Goal: Task Accomplishment & Management: Complete application form

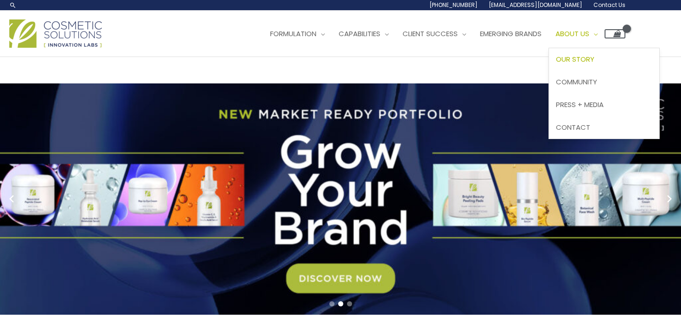
click at [556, 64] on span "Our Story" at bounding box center [575, 59] width 38 height 10
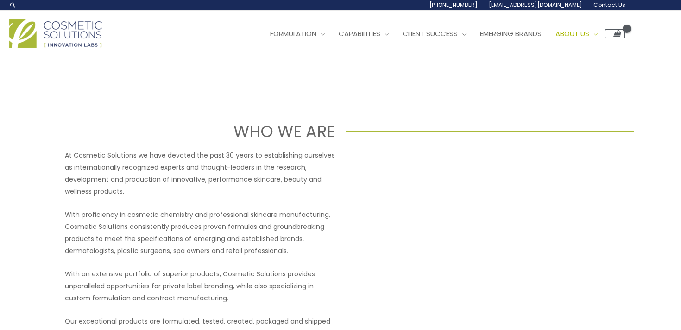
click at [0, 0] on span "Contact Us" at bounding box center [0, 0] width 0 height 0
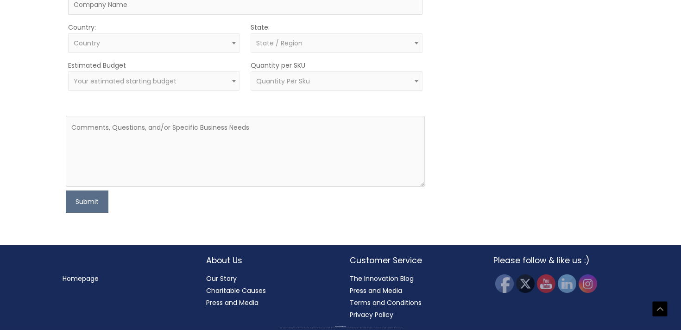
scroll to position [404, 0]
type input "Ana"
type input "Bocica"
type input "ana.bocica@gmail.com"
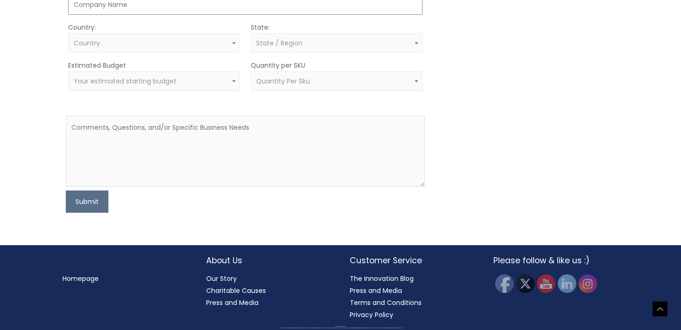
click at [143, 15] on input "Company" at bounding box center [245, 4] width 354 height 20
type input "Ana Bocica"
click at [162, 48] on span "Country" at bounding box center [154, 43] width 161 height 9
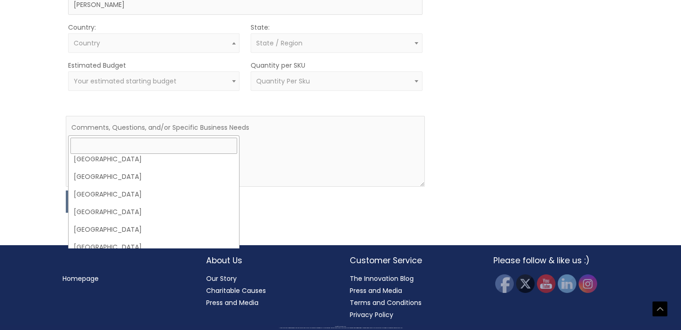
scroll to position [253, 0]
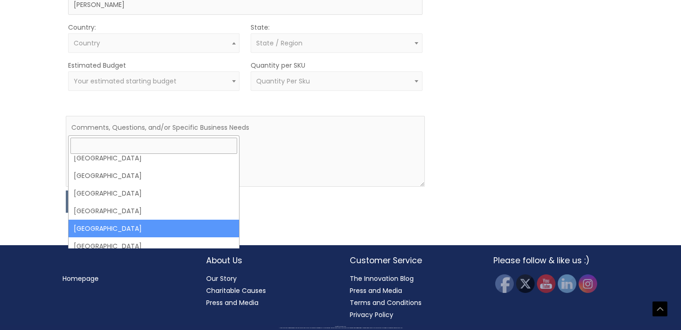
select select "Bahrain"
select select
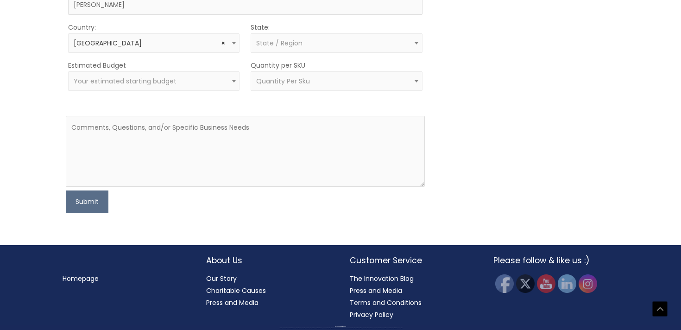
click at [271, 48] on span "State / Region" at bounding box center [279, 42] width 46 height 9
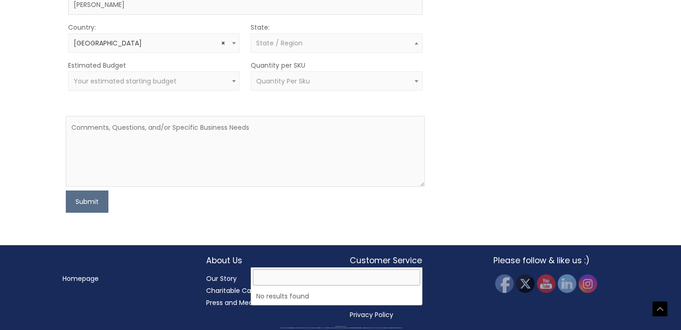
click at [203, 91] on span "Your estimated starting budget" at bounding box center [153, 80] width 171 height 19
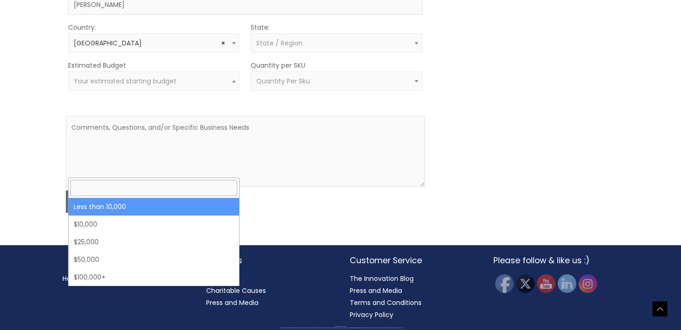
select select "-10000"
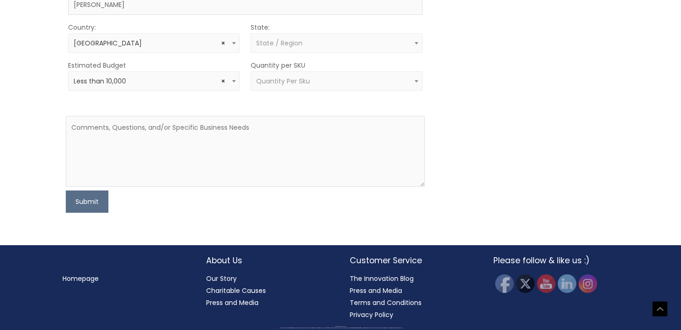
click at [276, 86] on span "Quantity Per Sku" at bounding box center [283, 80] width 54 height 9
select select "3"
click at [230, 177] on textarea at bounding box center [245, 151] width 358 height 71
paste textarea "Dear [Name or Team], I hope this message finds you well. My name is [Your Name]…"
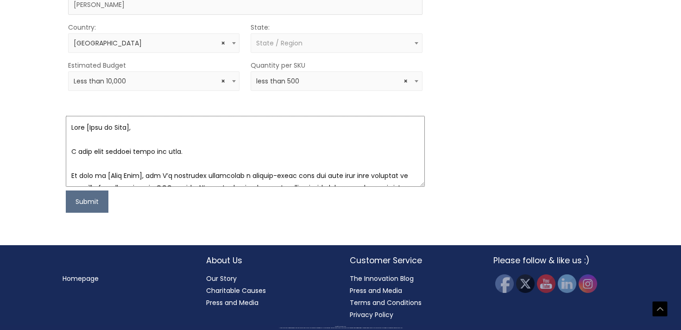
scroll to position [589, 0]
click at [141, 125] on textarea at bounding box center [245, 151] width 358 height 71
click at [121, 128] on textarea at bounding box center [245, 151] width 358 height 71
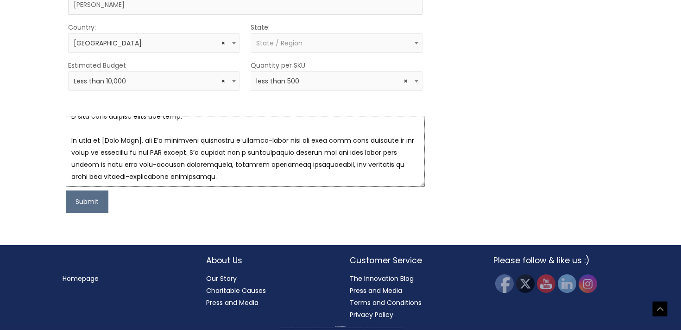
scroll to position [37, 0]
click at [150, 141] on textarea at bounding box center [245, 151] width 358 height 71
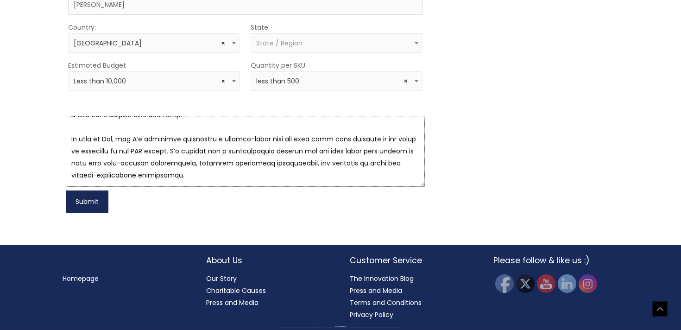
type textarea "Dear Team, I hope this message finds you well. My name is Ana, and I’m currentl…"
click at [99, 202] on button "Submit" at bounding box center [87, 201] width 43 height 22
type input "+97335307600"
click at [75, 206] on button "Submit" at bounding box center [87, 201] width 43 height 22
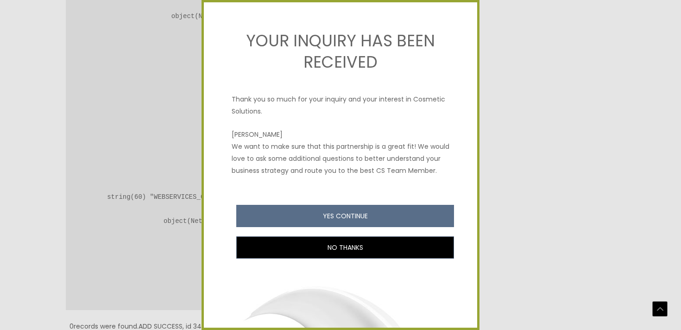
click at [304, 217] on button "YES CONTINUE" at bounding box center [345, 216] width 218 height 22
